Goal: Information Seeking & Learning: Learn about a topic

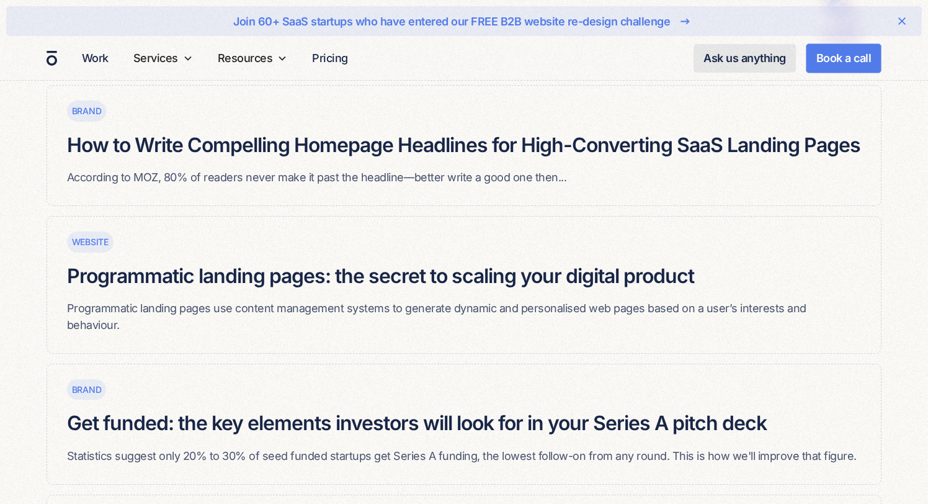
scroll to position [268, 0]
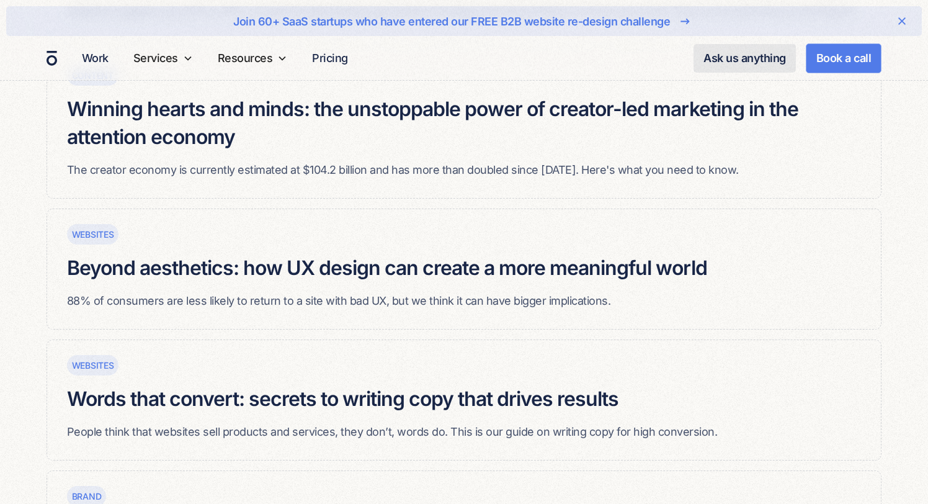
scroll to position [707, 0]
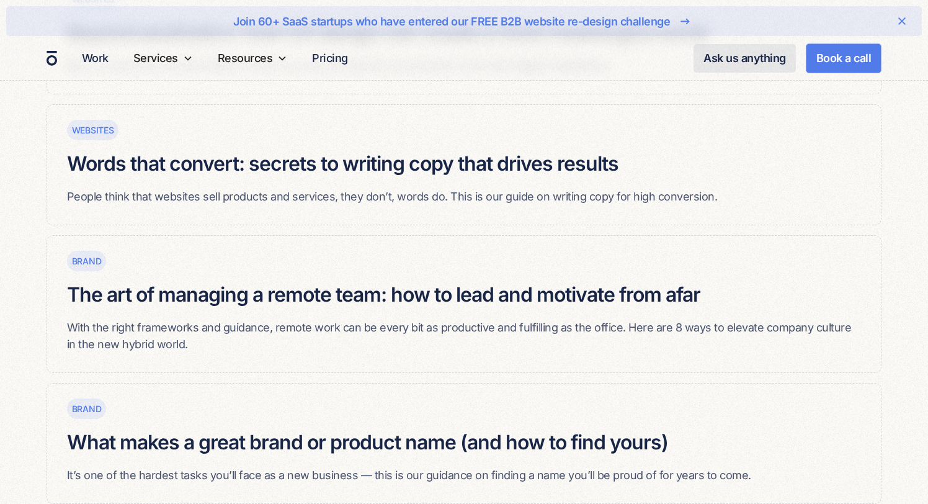
scroll to position [948, 0]
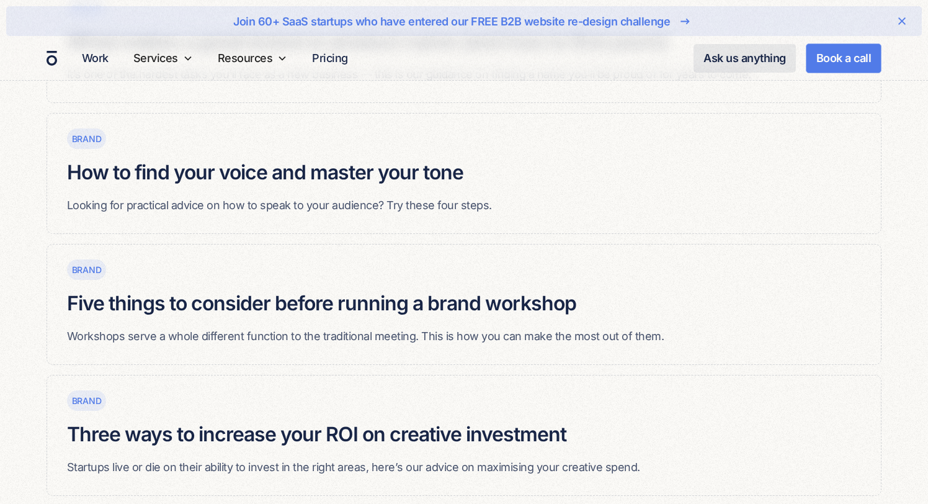
scroll to position [1348, 0]
click at [29, 246] on div "Brand How to Write Compelling Homepage Headlines for High-Converting SaaS Landi…" at bounding box center [464, 370] width 928 height 2872
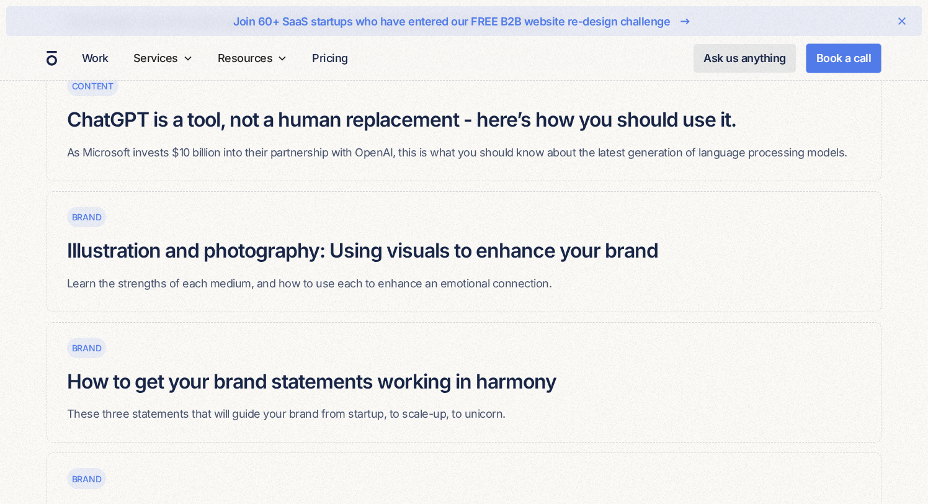
scroll to position [1919, 0]
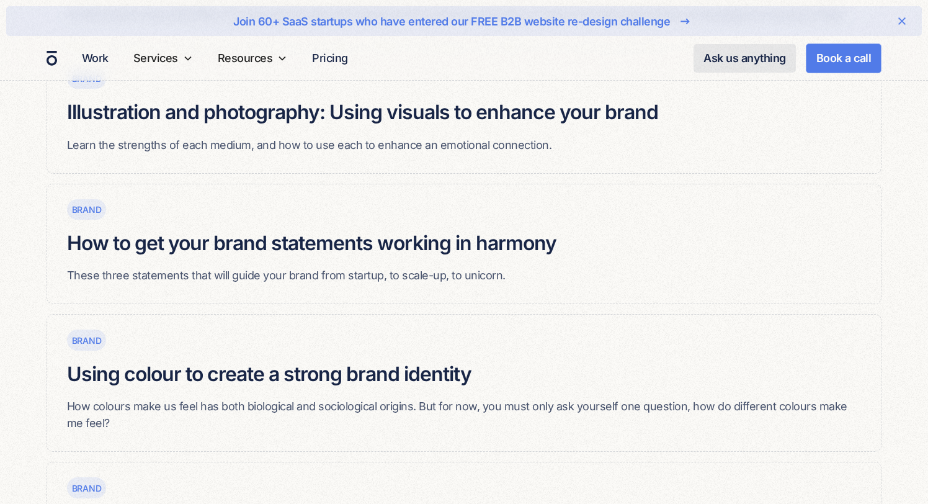
scroll to position [2069, 0]
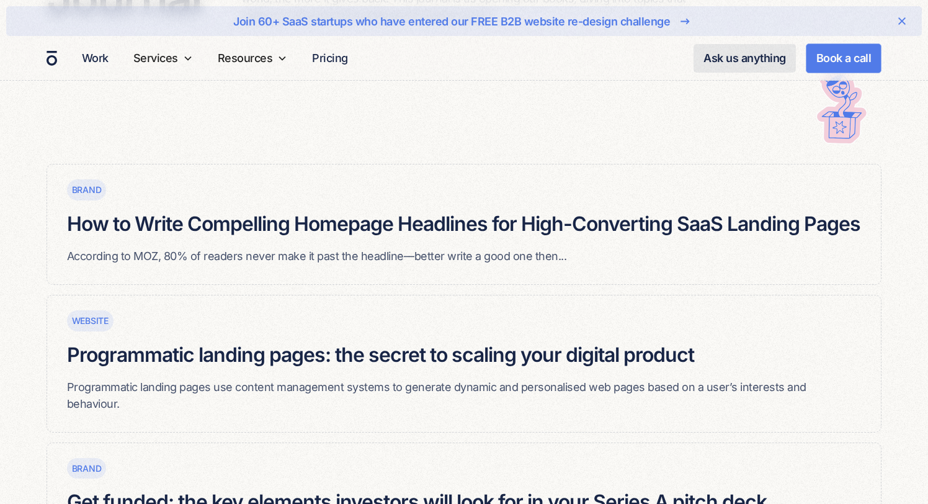
scroll to position [0, 0]
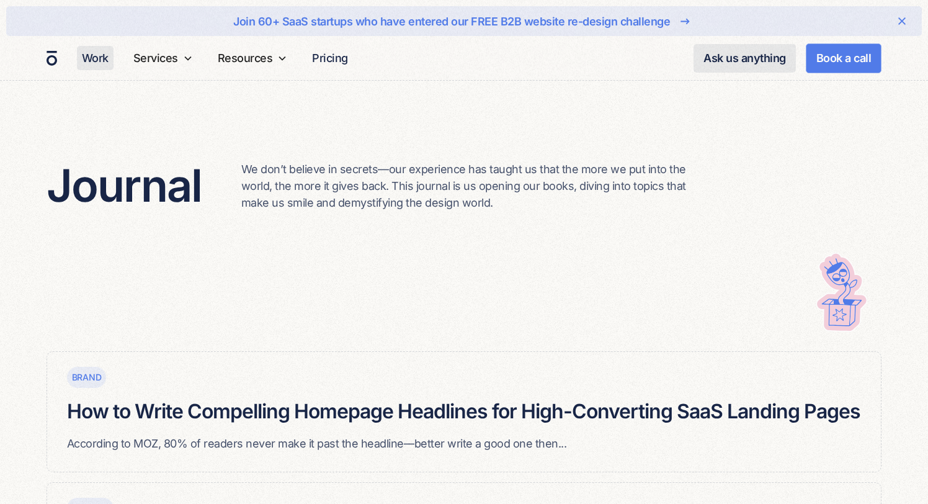
click at [95, 59] on link "Work" at bounding box center [95, 58] width 37 height 24
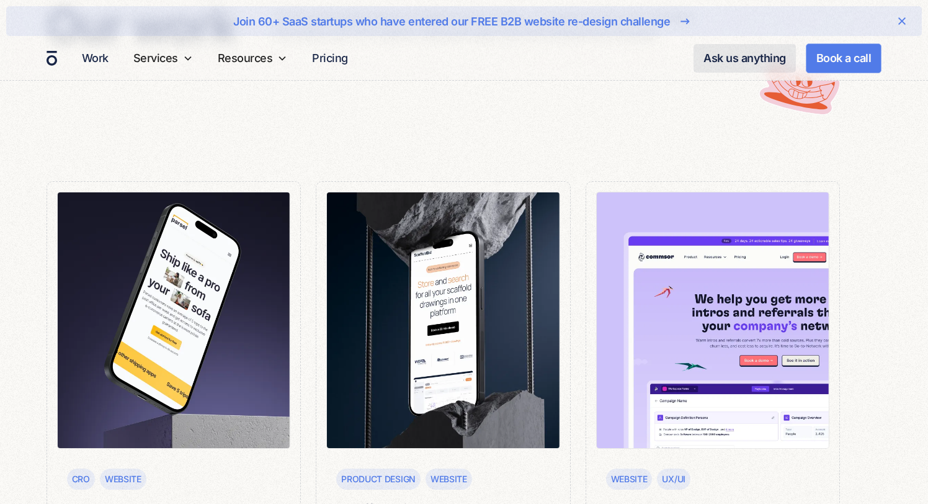
scroll to position [240, 0]
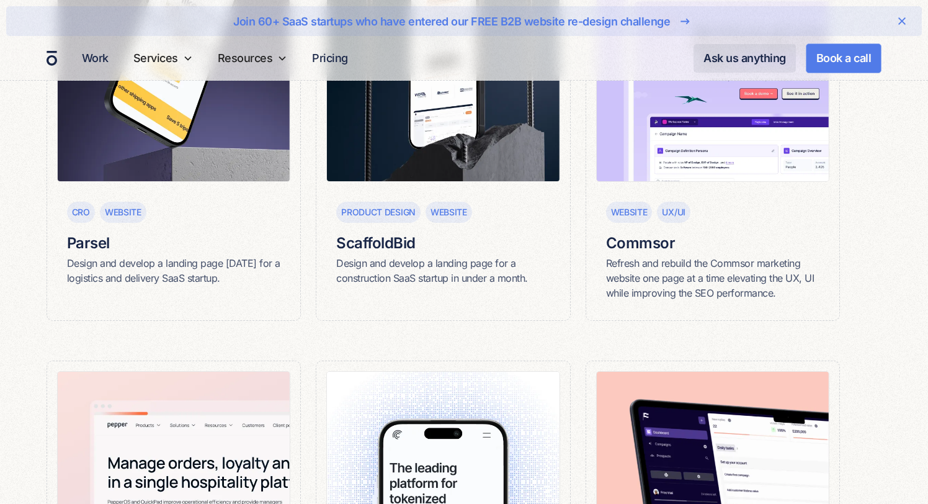
scroll to position [431, 0]
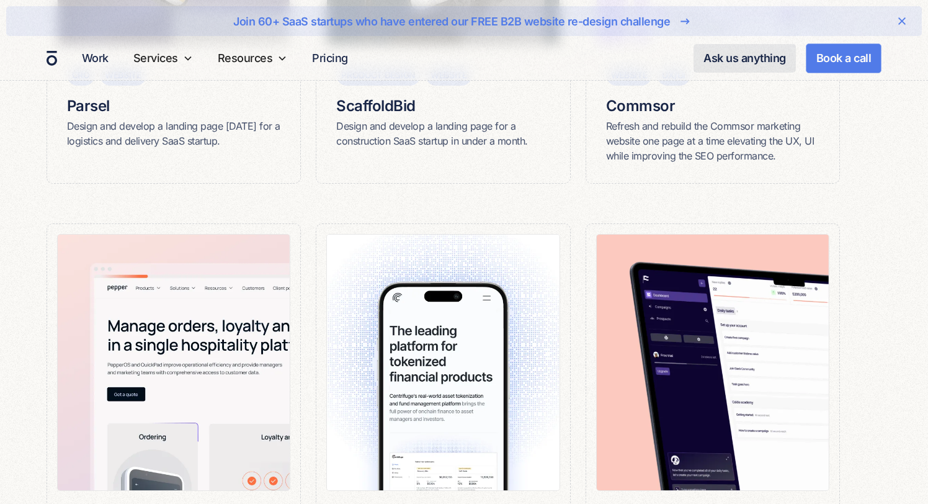
scroll to position [568, 0]
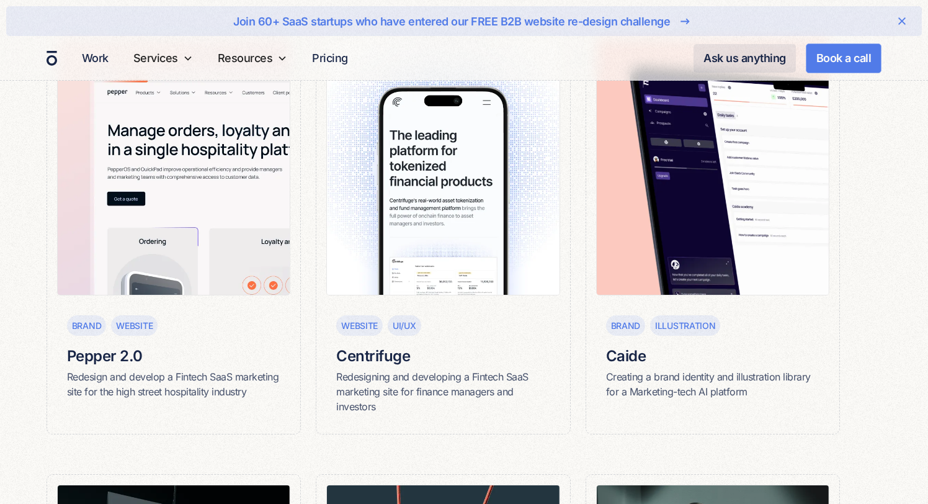
click at [32, 302] on div "CRO Website Parsel Design and develop a landing page in 2 weeks for a logistics…" at bounding box center [464, 473] width 928 height 1903
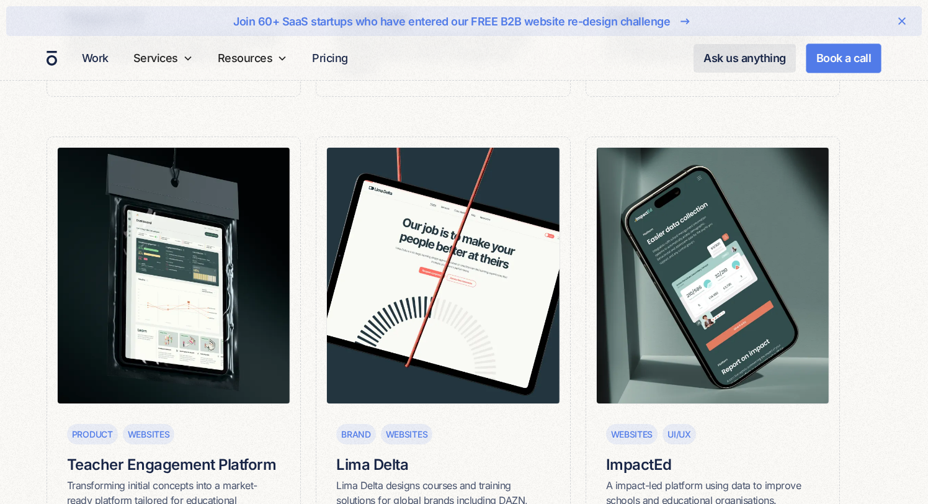
click at [35, 234] on div "CRO Website Parsel Design and develop a landing page in 2 weeks for a logistics…" at bounding box center [464, 136] width 928 height 1903
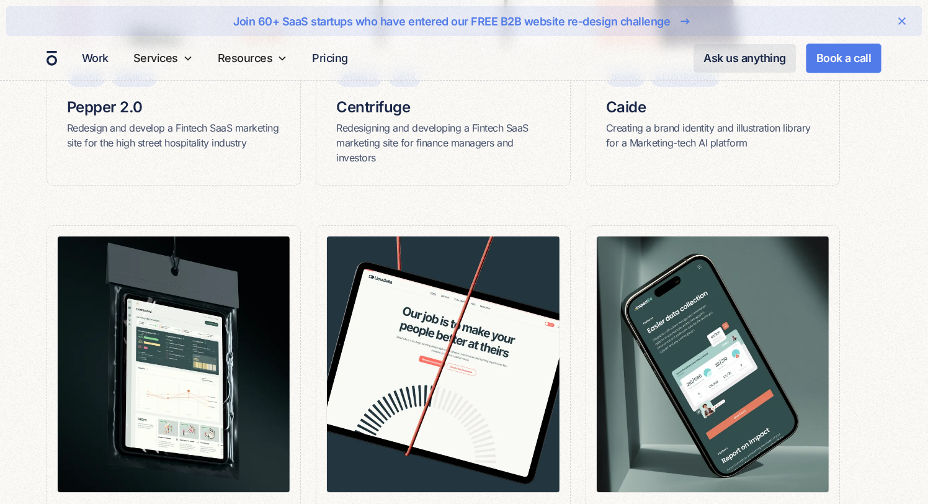
scroll to position [935, 0]
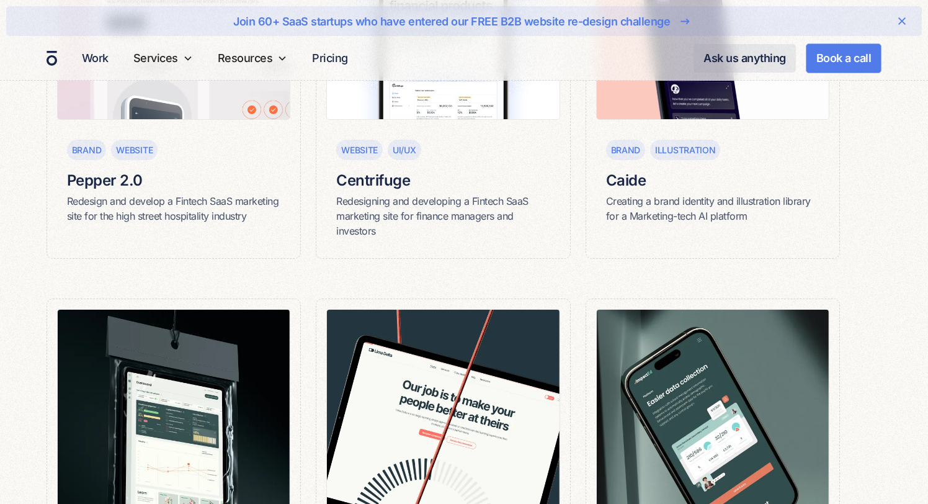
click at [19, 171] on div "CRO Website Parsel Design and develop a landing page in 2 weeks for a logistics…" at bounding box center [464, 298] width 928 height 1903
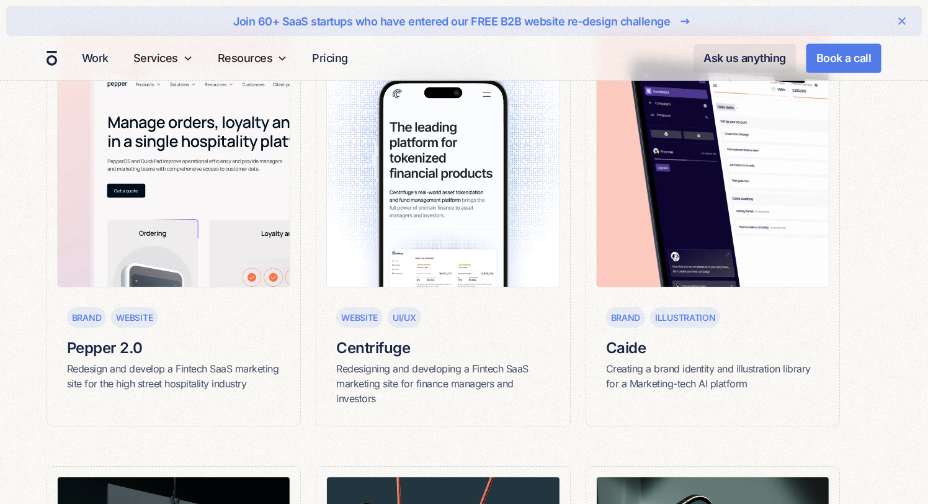
scroll to position [753, 0]
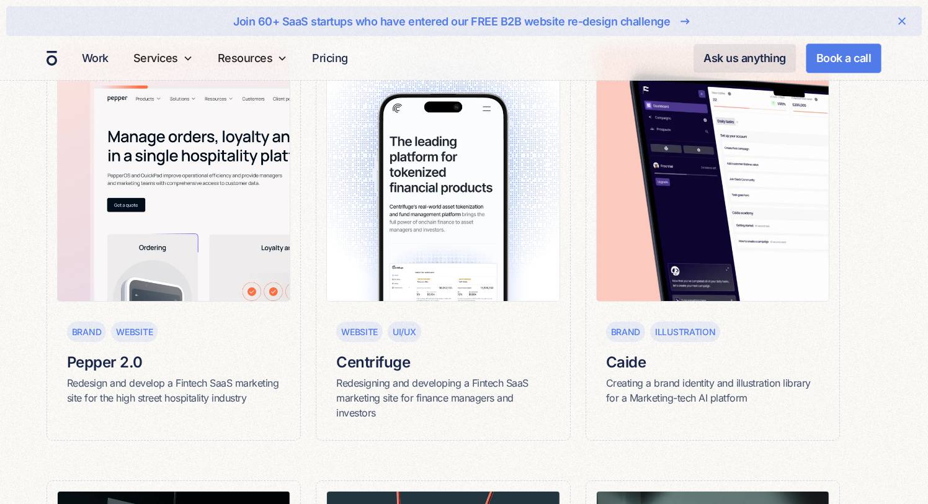
click at [21, 223] on div "CRO Website Parsel Design and develop a landing page in 2 weeks for a logistics…" at bounding box center [464, 479] width 928 height 1903
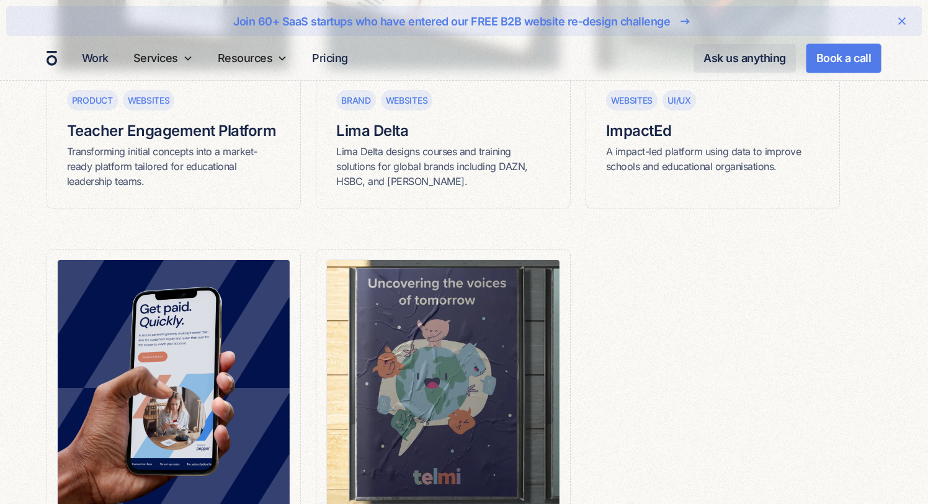
scroll to position [1433, 0]
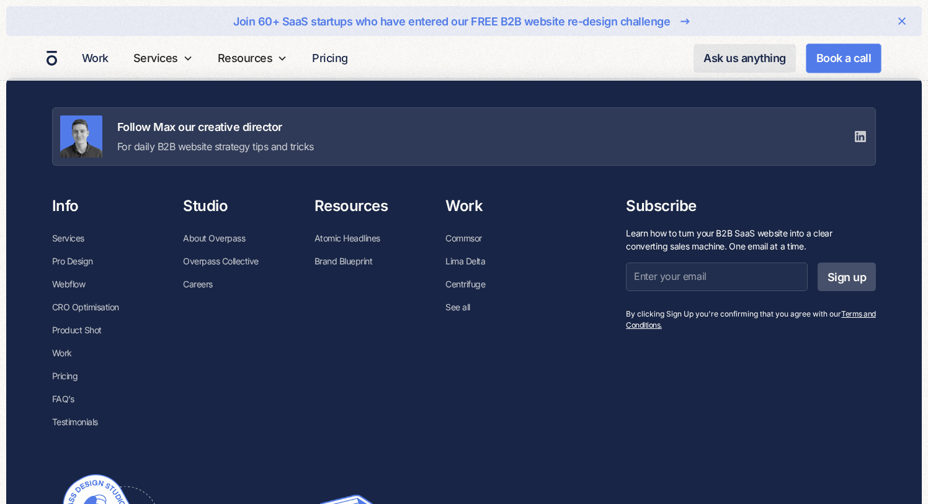
scroll to position [2108, 0]
click at [198, 140] on p "For daily B2B website strategy tips and tricks" at bounding box center [215, 145] width 197 height 15
click at [71, 284] on link "Webflow" at bounding box center [69, 283] width 34 height 23
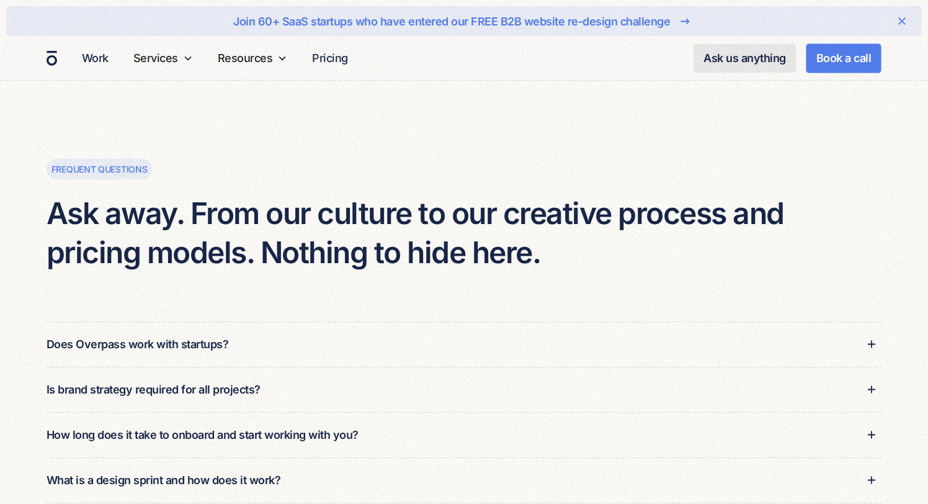
click at [277, 169] on div "Frequent questions" at bounding box center [464, 169] width 835 height 20
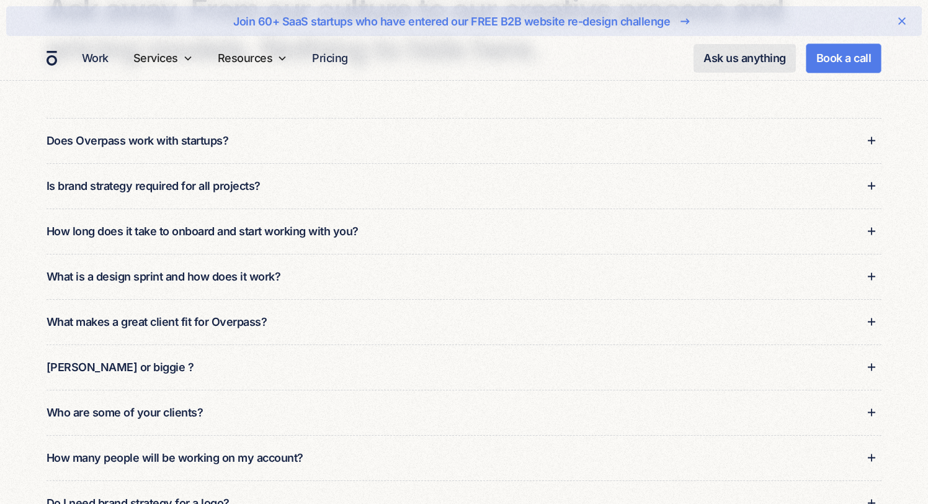
scroll to position [205, 0]
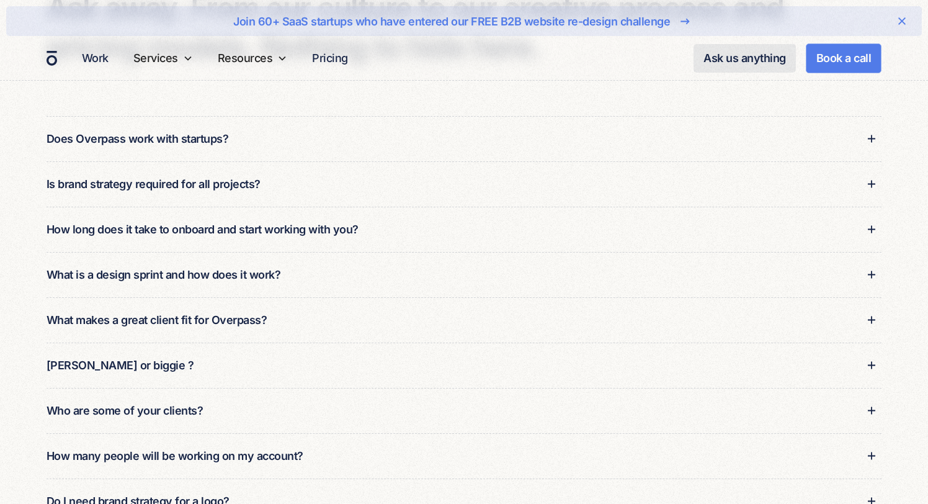
click at [266, 231] on div "How long does it take to onboard and start working with you?" at bounding box center [203, 229] width 312 height 17
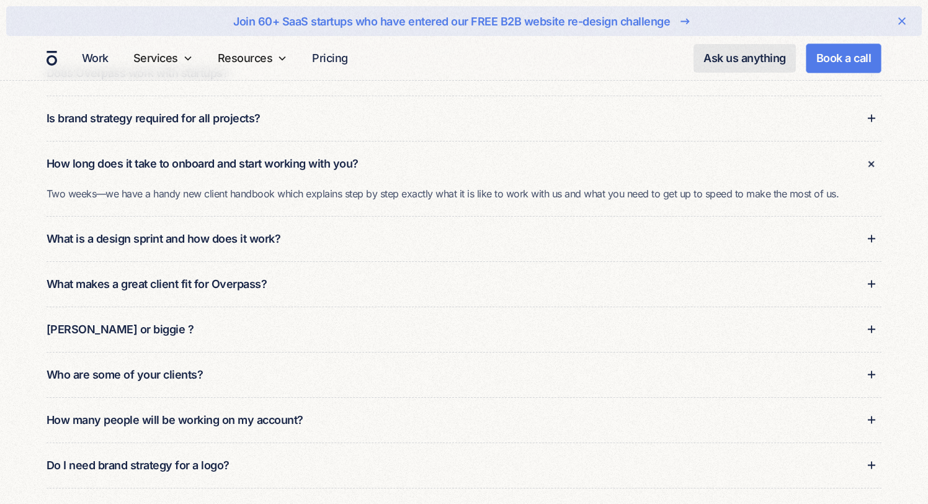
scroll to position [272, 0]
click at [251, 241] on div "What is a design sprint and how does it work?" at bounding box center [164, 237] width 235 height 17
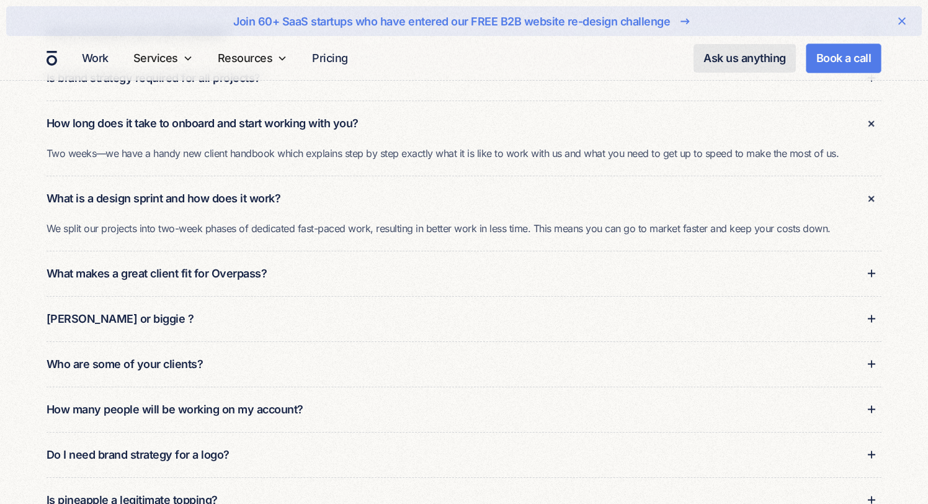
scroll to position [313, 0]
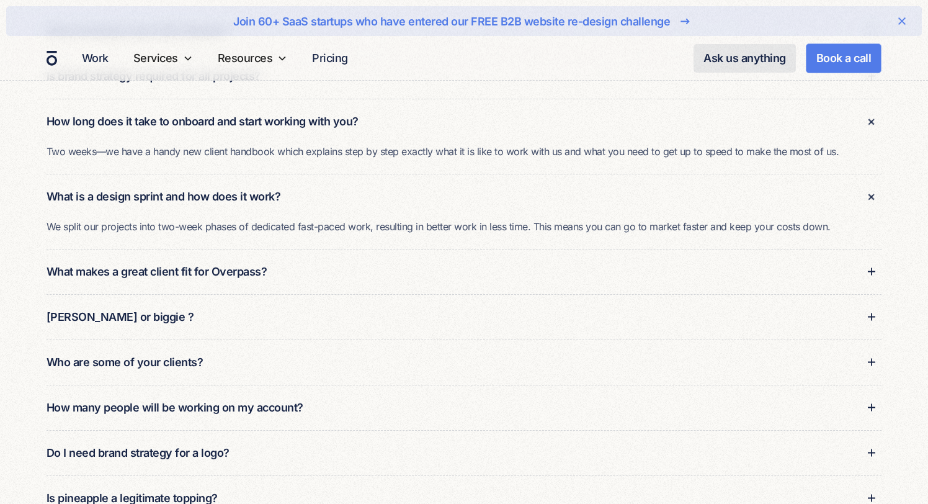
click at [426, 265] on div "What makes a great client fit for Overpass?" at bounding box center [464, 271] width 835 height 45
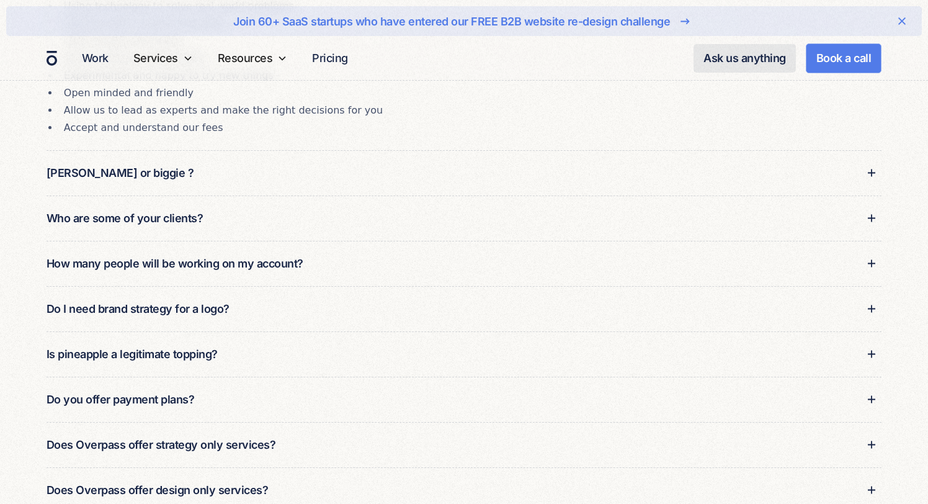
scroll to position [630, 0]
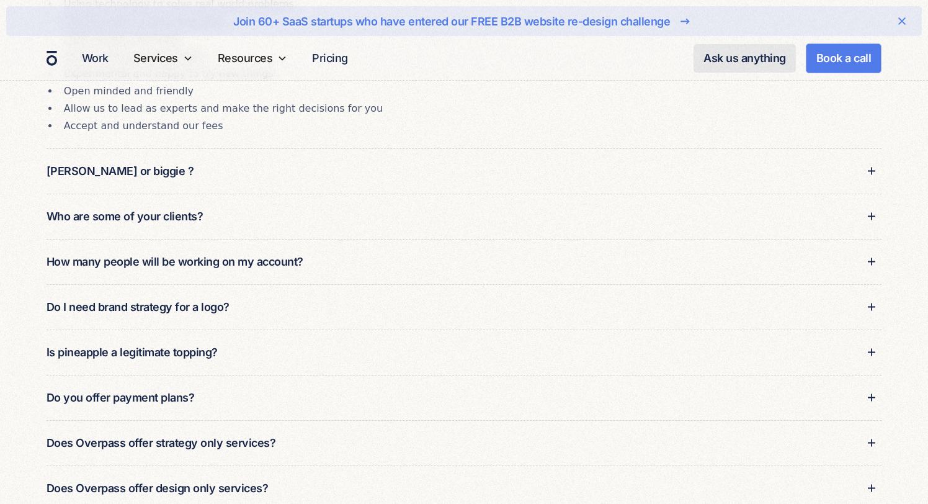
click at [432, 264] on div "How many people will be working on my account?" at bounding box center [464, 261] width 835 height 45
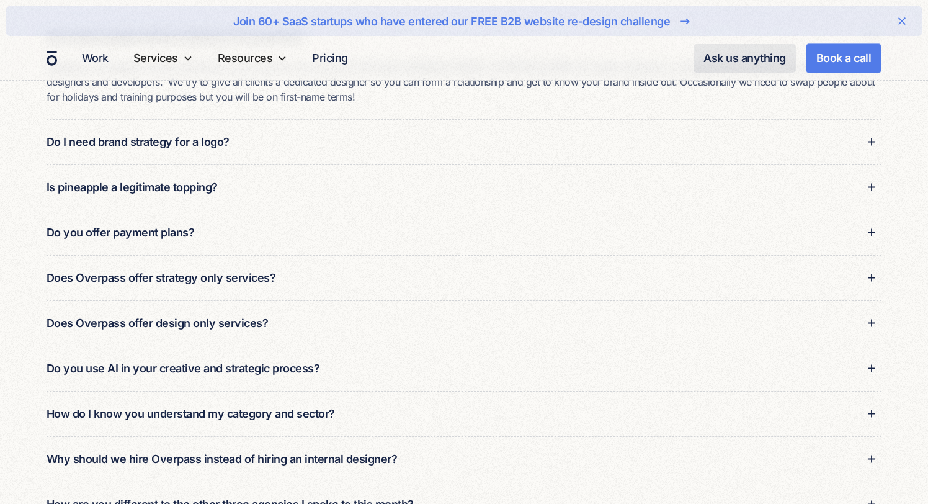
scroll to position [857, 0]
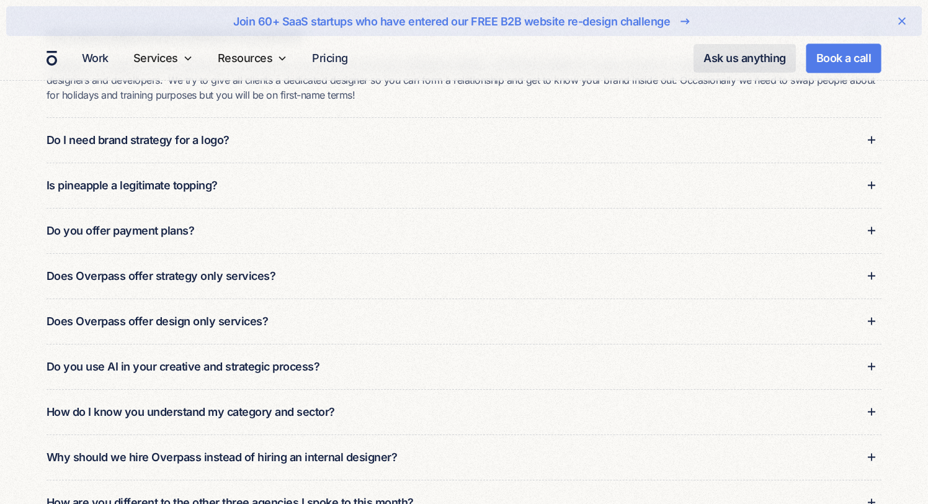
click at [434, 272] on div "Does Overpass offer strategy only services?" at bounding box center [464, 275] width 835 height 45
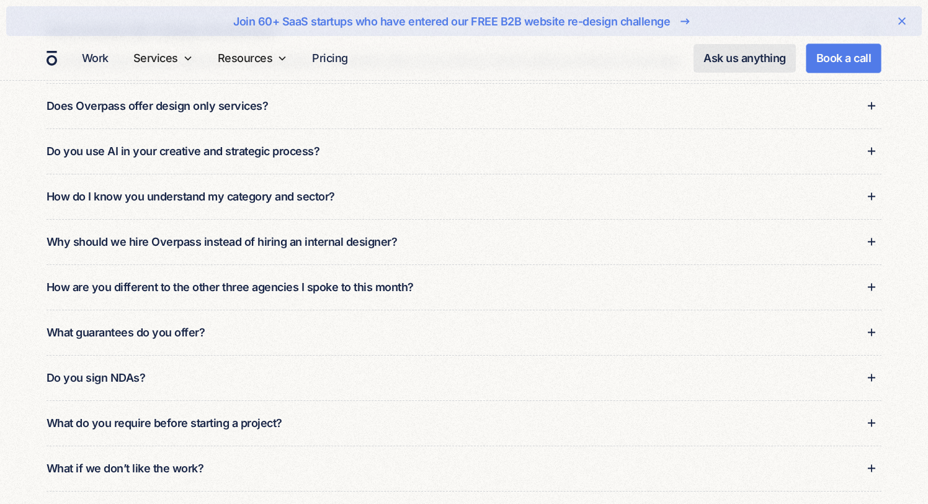
scroll to position [1107, 0]
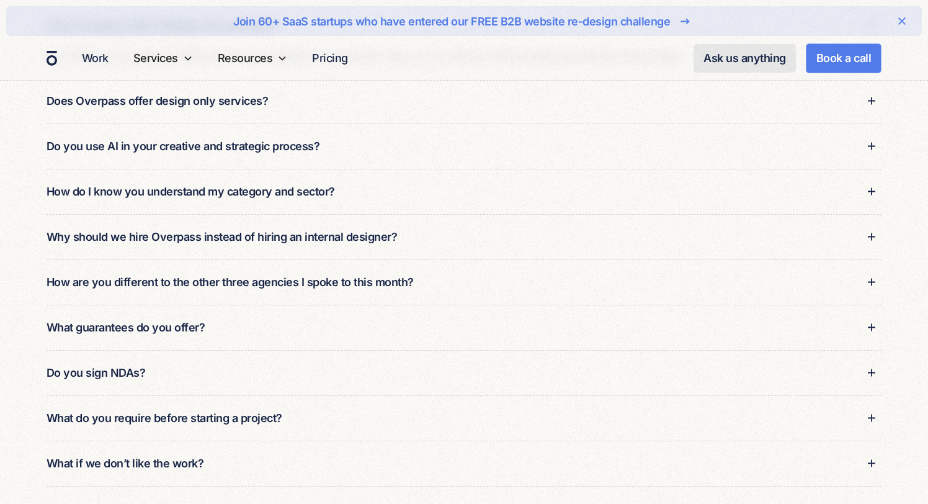
click at [449, 288] on div "How are you different to the other three agencies I spoke to this month?" at bounding box center [464, 281] width 835 height 45
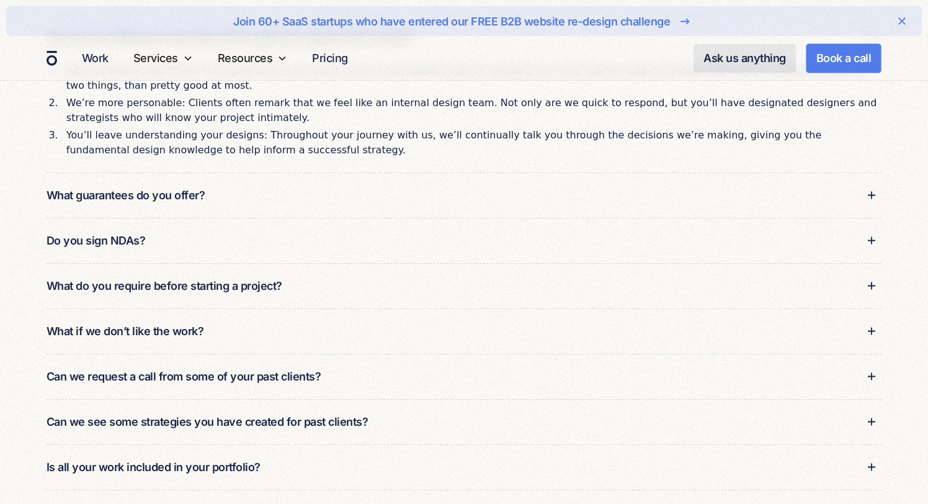
scroll to position [1353, 0]
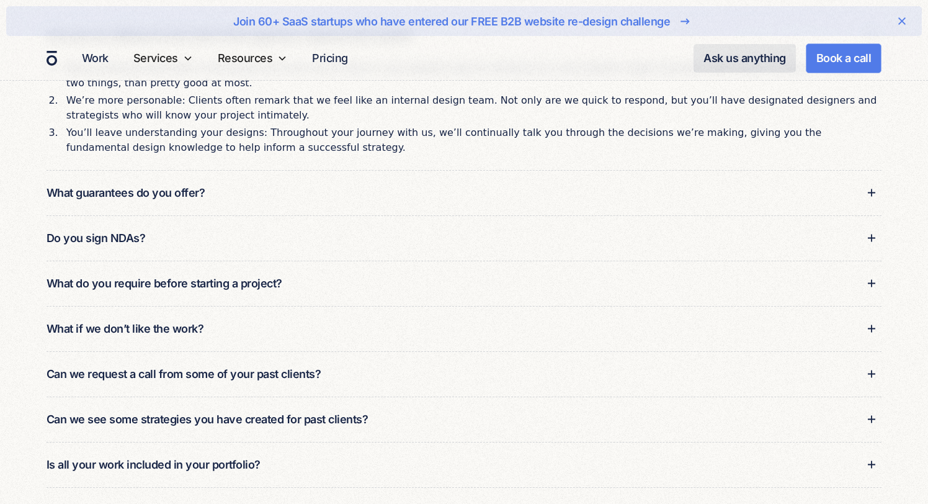
click at [449, 288] on div "What do you require before starting a project?" at bounding box center [464, 283] width 835 height 45
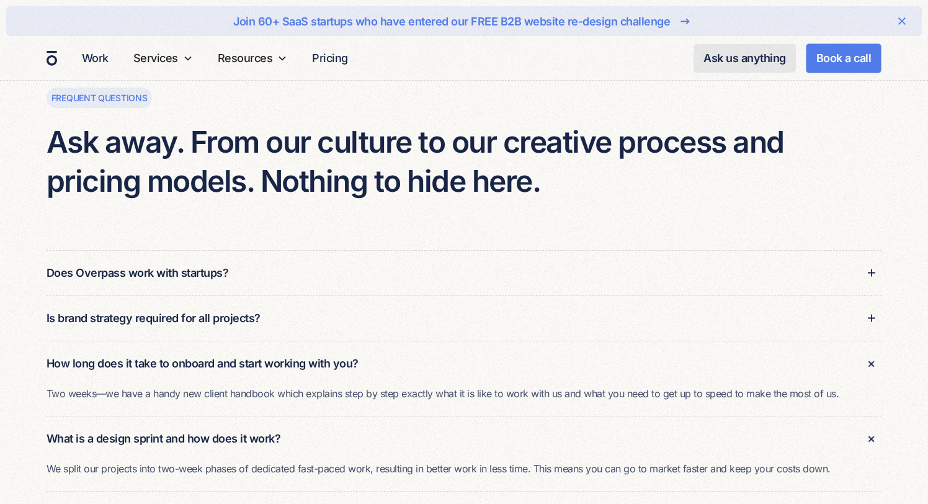
scroll to position [0, 0]
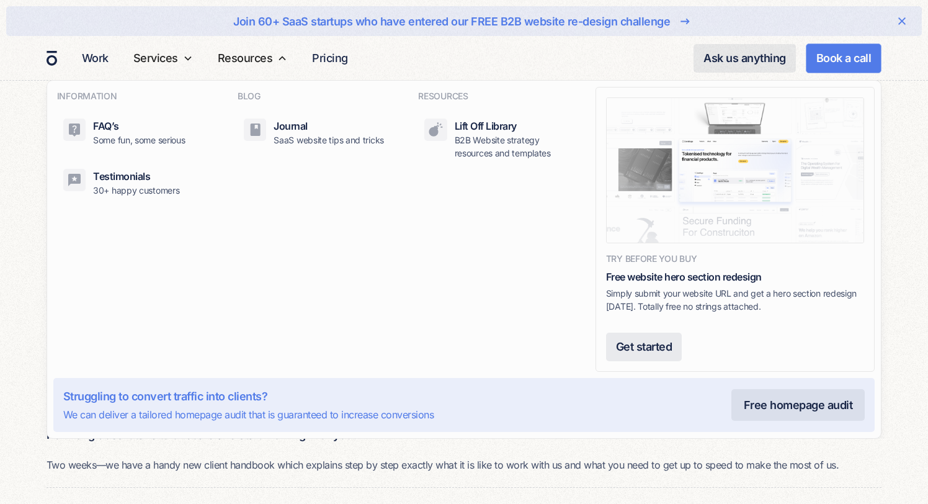
click at [670, 277] on div "Free website hero section redesign" at bounding box center [735, 276] width 258 height 15
click at [689, 186] on img at bounding box center [735, 169] width 258 height 145
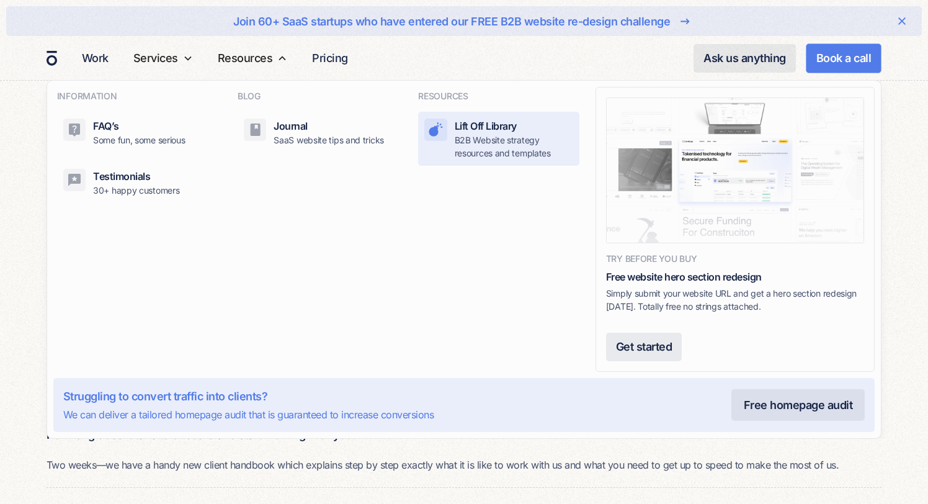
click at [473, 140] on p "B2B Website strategy resources and templates" at bounding box center [514, 146] width 119 height 26
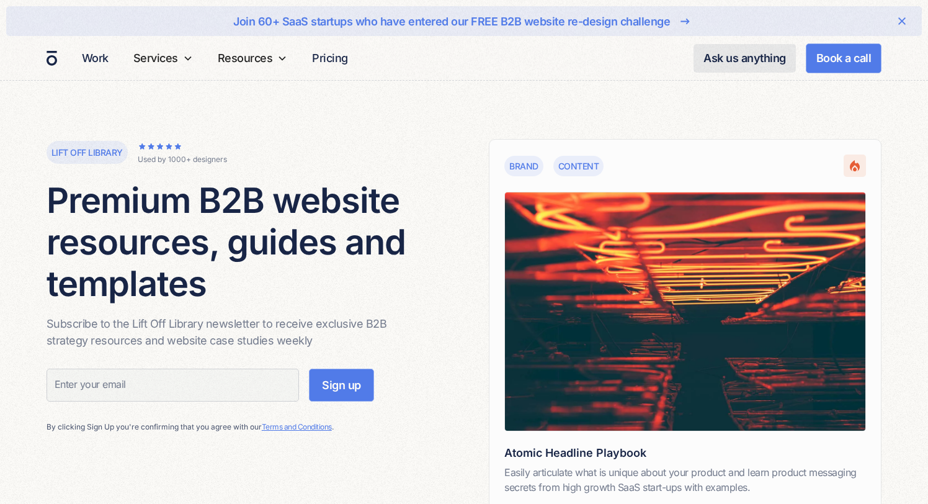
click at [444, 268] on div "Lift off library Used by 1000+ designers Premium B2B website resources, guides …" at bounding box center [464, 340] width 835 height 403
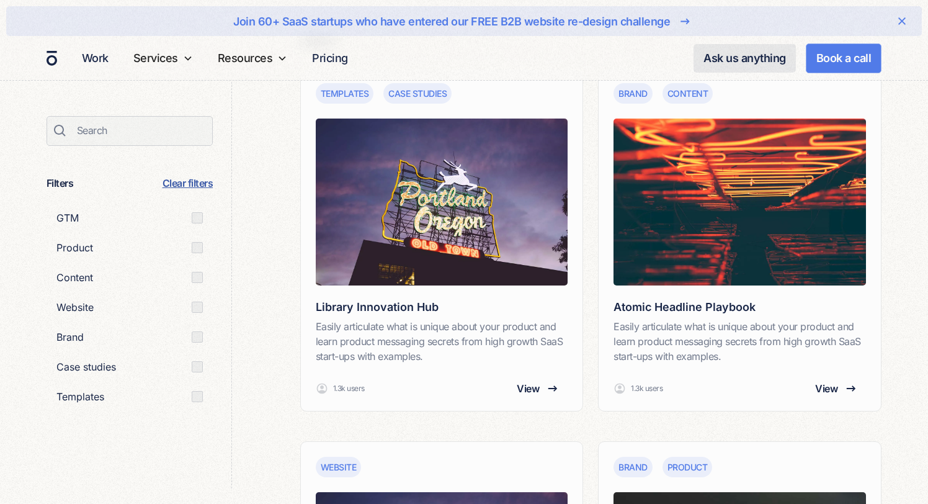
scroll to position [640, 0]
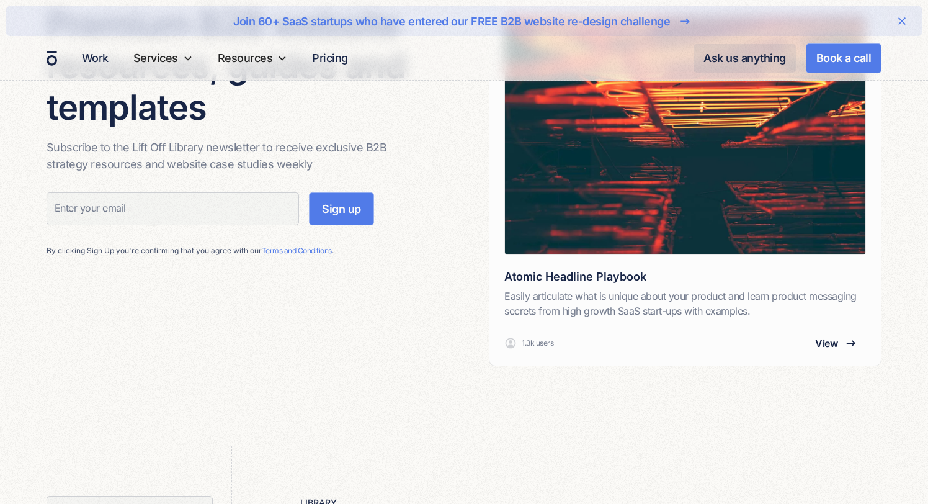
scroll to position [0, 0]
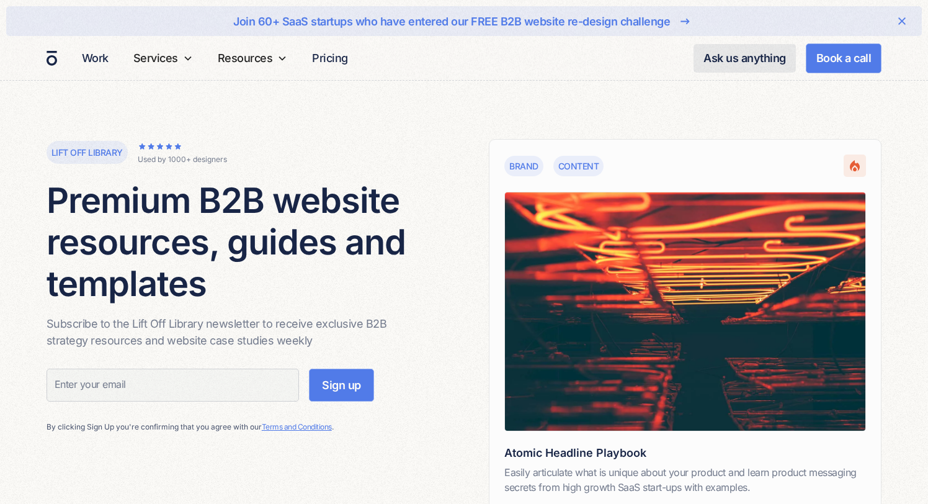
click at [391, 258] on h1 "Premium B2B website resources, guides and templates" at bounding box center [235, 242] width 377 height 125
click at [433, 57] on nav "Work Services SERVICES Website design Our signature SaaS design process Brand a…" at bounding box center [479, 58] width 805 height 44
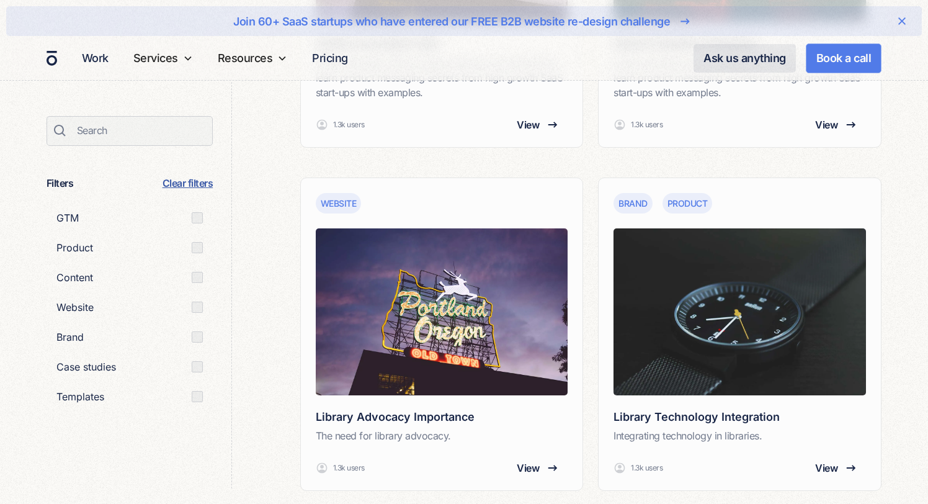
scroll to position [904, 0]
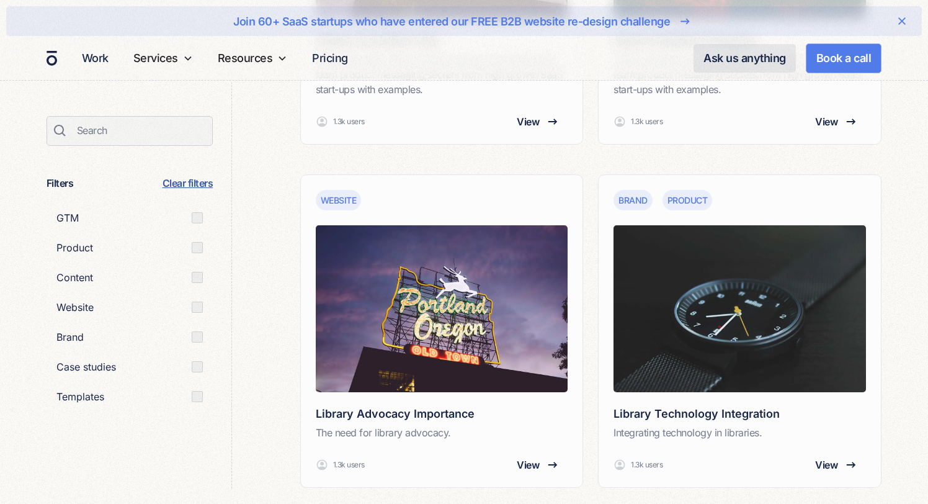
click at [257, 341] on div "Filters Clear filters Filters GTM Product Content Website Brand Case studies Te…" at bounding box center [464, 498] width 835 height 1561
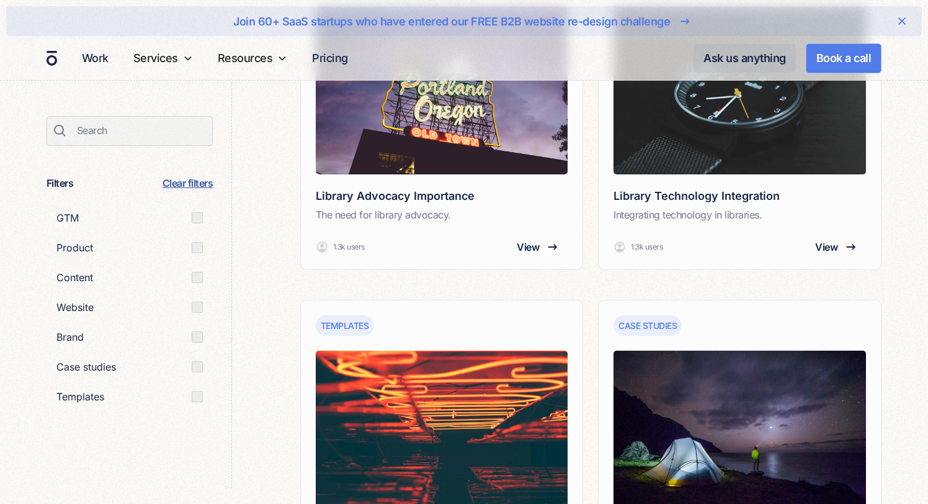
scroll to position [1142, 0]
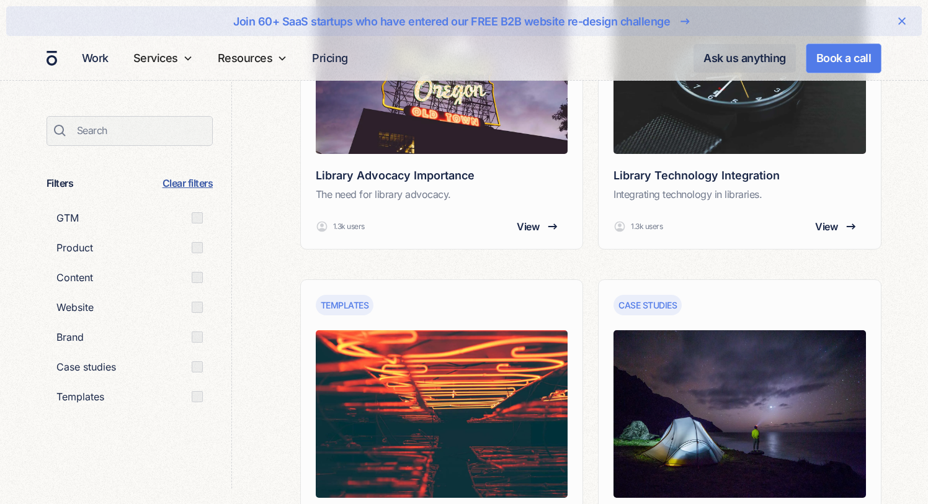
click at [273, 202] on div "library Templates Case studies Library Innovation Hub Easily articulate what is…" at bounding box center [572, 260] width 619 height 1561
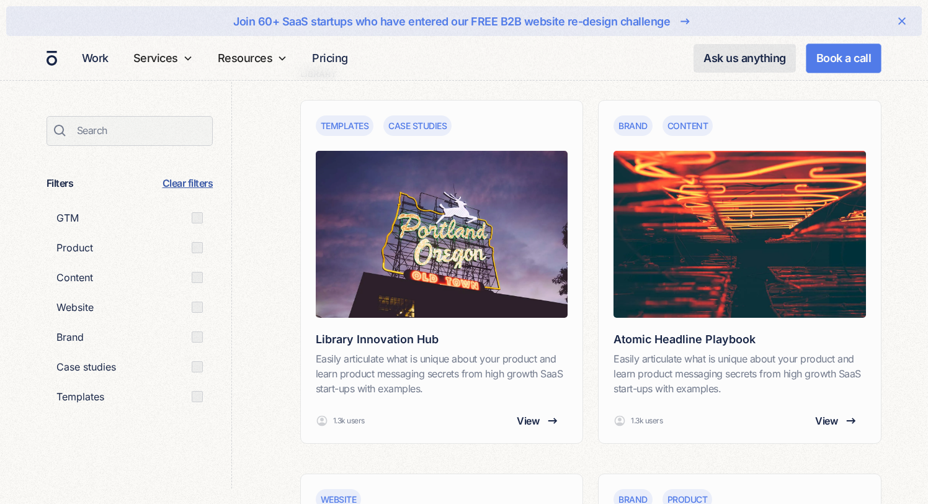
scroll to position [600, 0]
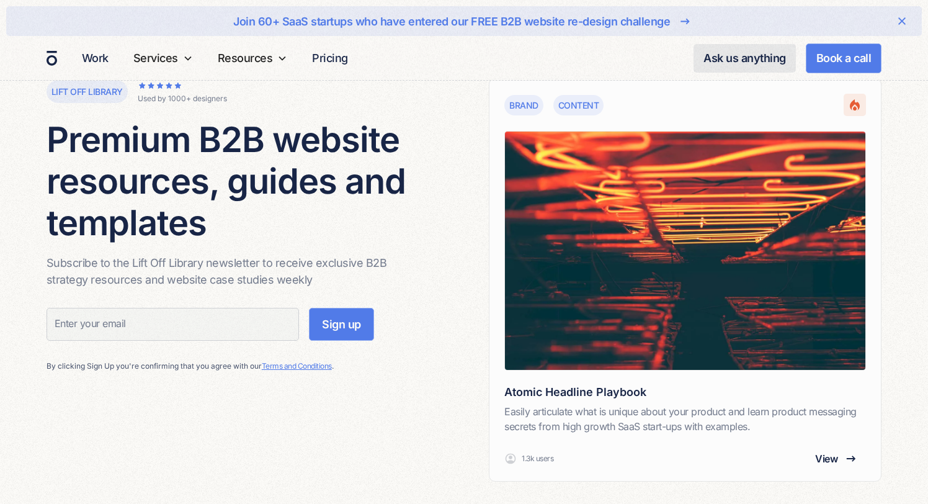
scroll to position [60, 0]
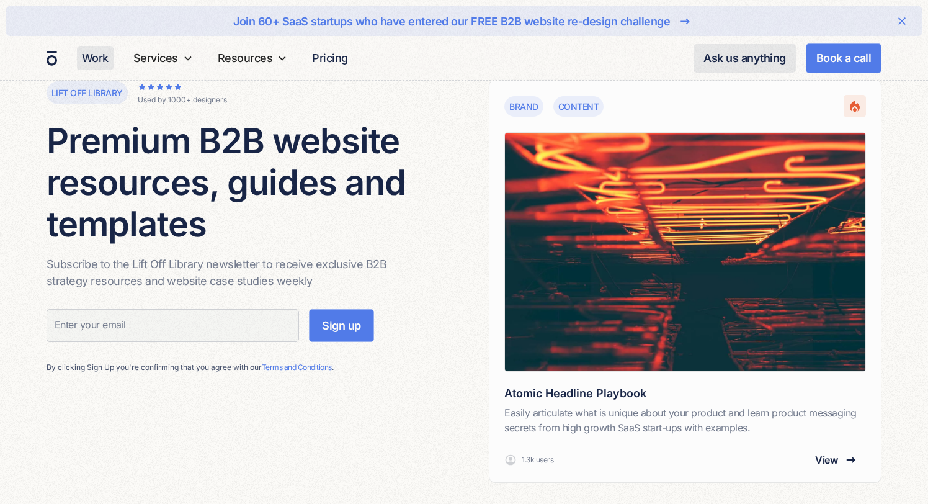
click at [87, 53] on link "Work" at bounding box center [95, 58] width 37 height 24
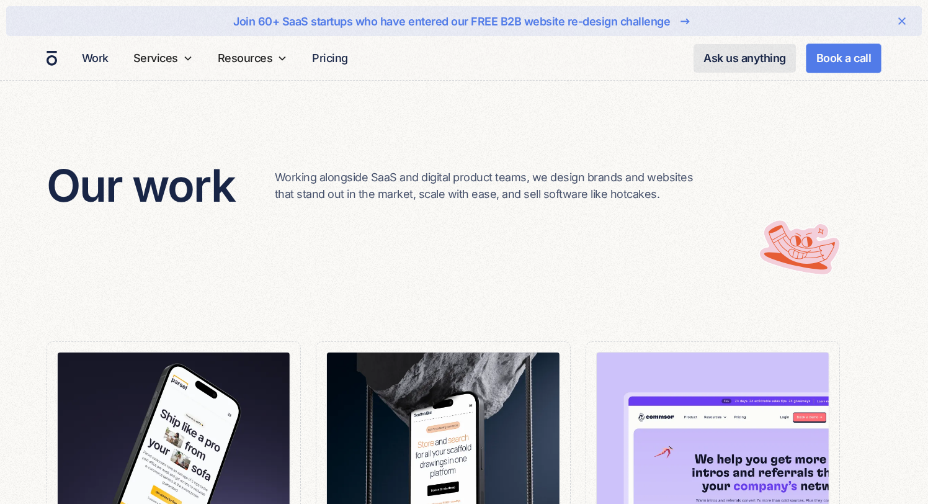
click at [531, 194] on p "Working alongside SaaS and digital product teams, we design brands and websites…" at bounding box center [487, 186] width 425 height 34
click at [52, 59] on img "home" at bounding box center [51, 59] width 12 height 18
click at [438, 45] on nav "Work Services SERVICES Website design Our signature SaaS design process Brand a…" at bounding box center [479, 58] width 805 height 44
